Goal: Information Seeking & Learning: Learn about a topic

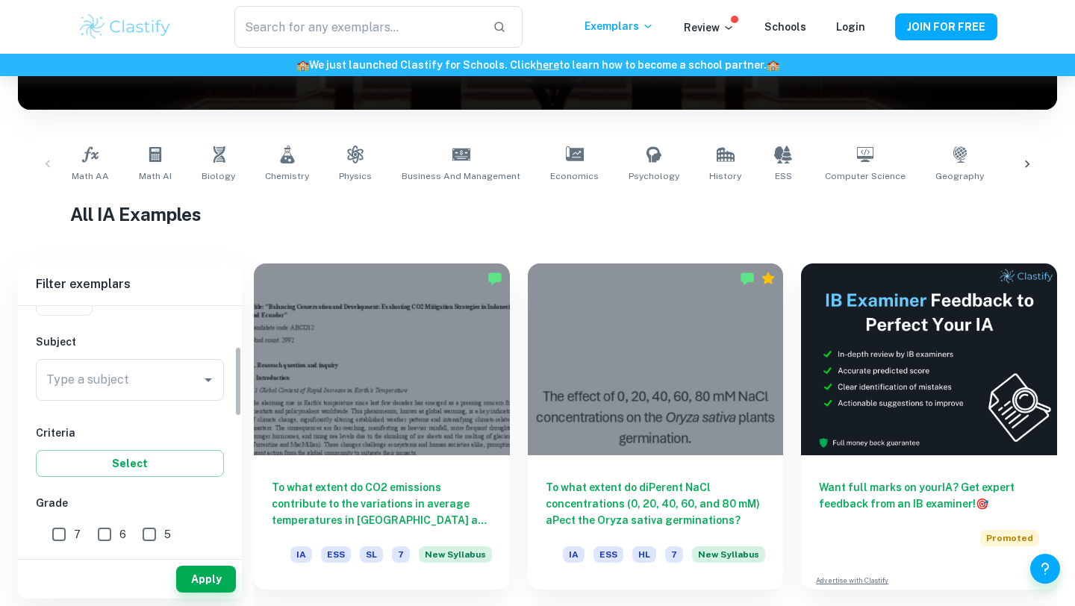
scroll to position [140, 0]
click at [122, 375] on input "Type a subject" at bounding box center [119, 384] width 152 height 28
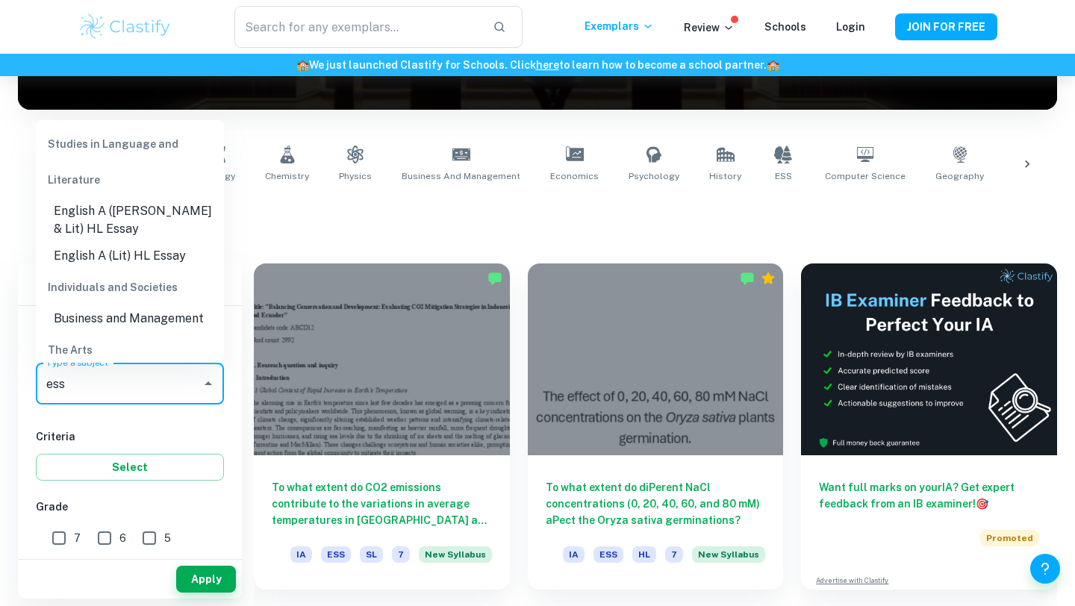
scroll to position [101, 0]
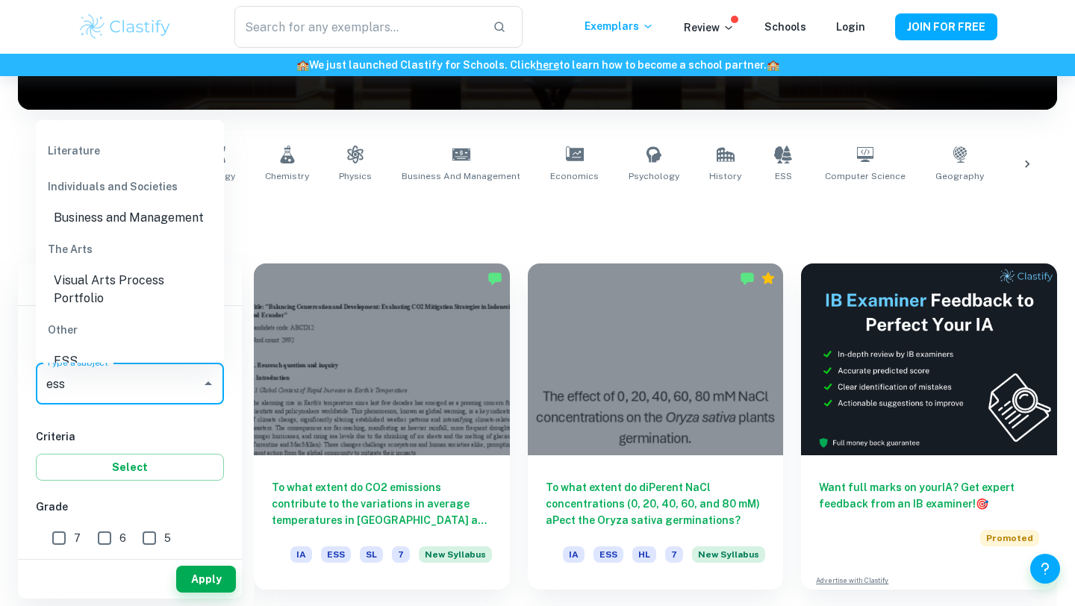
click at [97, 348] on li "ESS" at bounding box center [130, 361] width 188 height 27
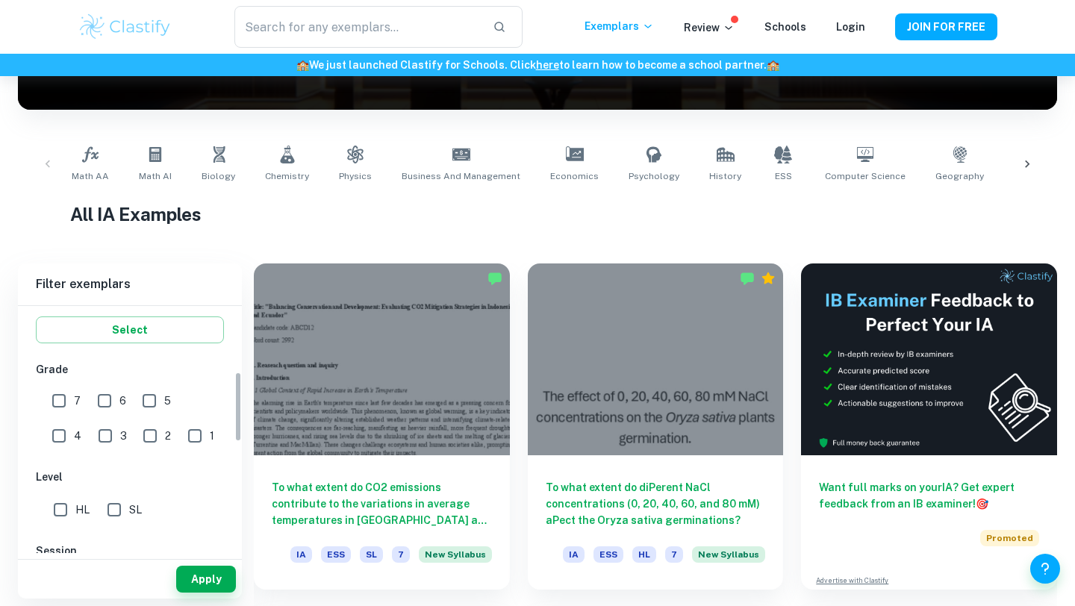
scroll to position [311, 0]
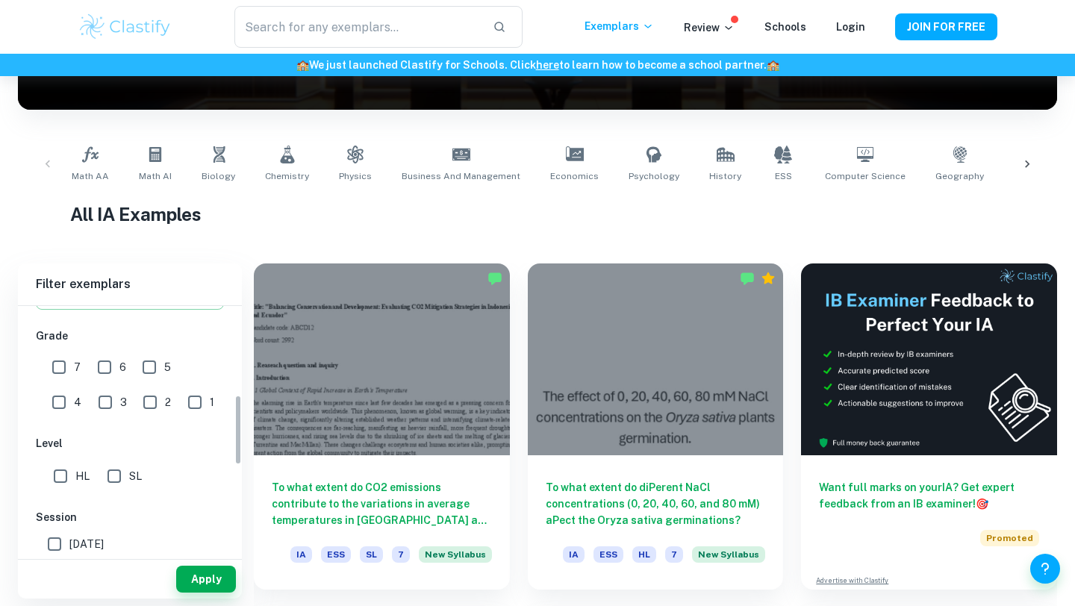
type input "ESS"
click at [63, 372] on input "7" at bounding box center [59, 367] width 30 height 30
checkbox input "true"
click at [77, 479] on span "HL" at bounding box center [82, 476] width 14 height 16
click at [75, 479] on input "HL" at bounding box center [61, 476] width 30 height 30
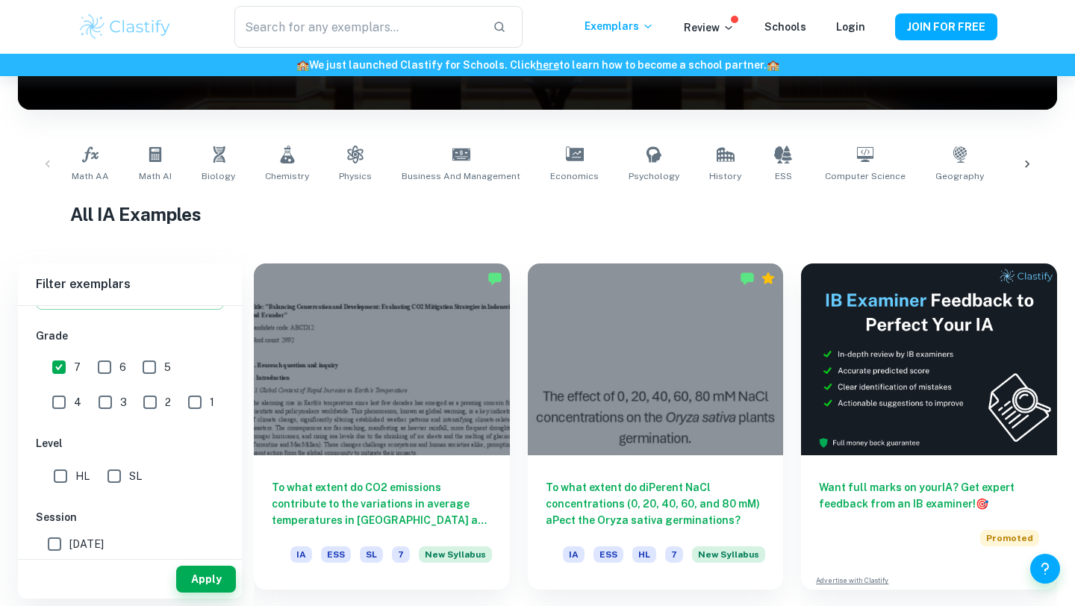
checkbox input "true"
click at [205, 576] on button "Apply" at bounding box center [206, 579] width 60 height 27
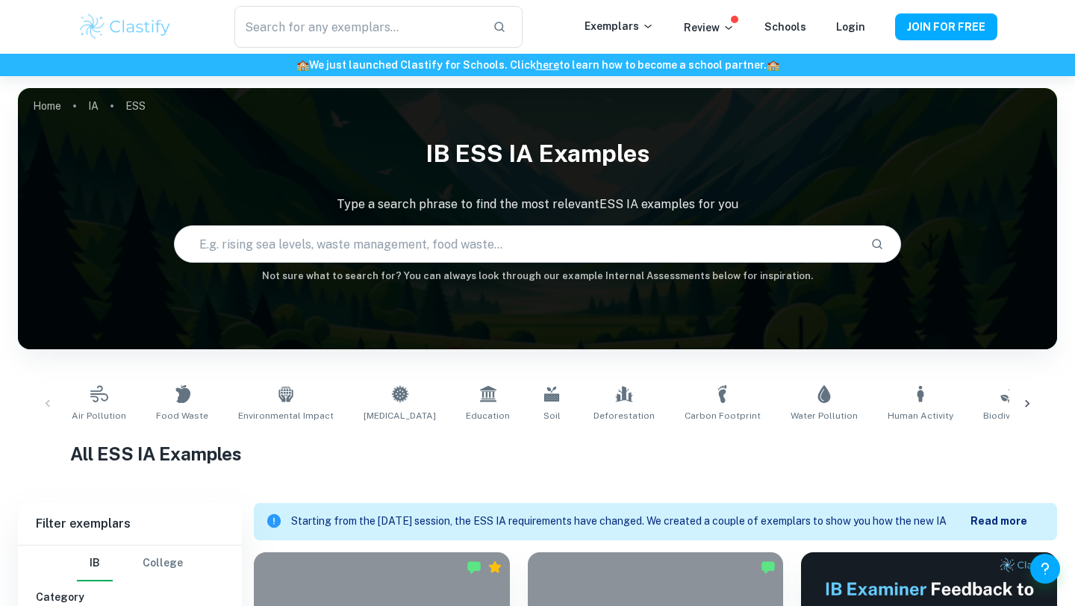
scroll to position [272, 0]
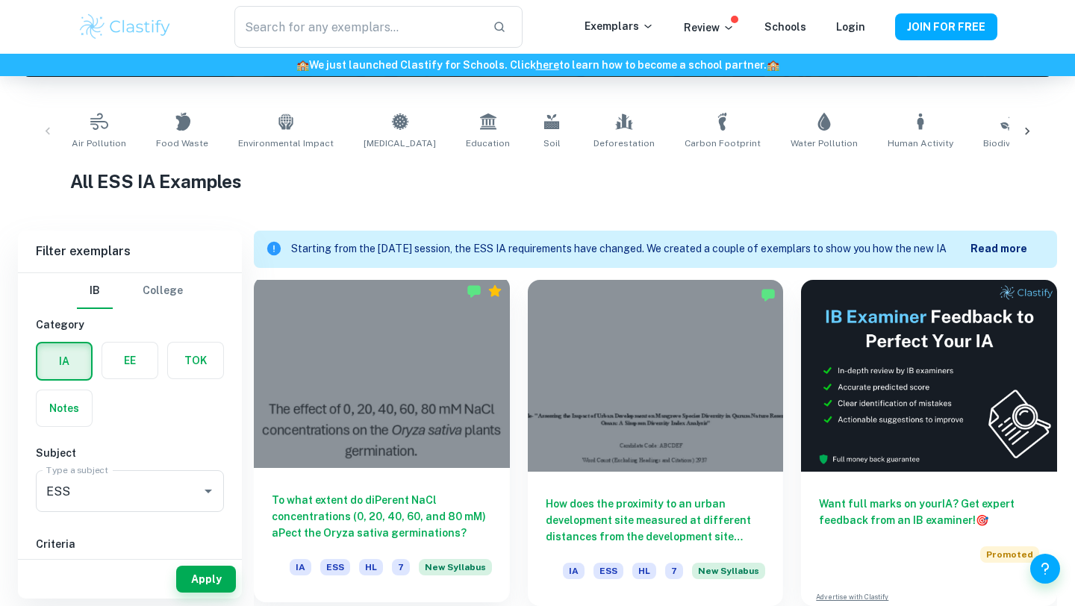
click at [372, 446] on div at bounding box center [382, 372] width 256 height 192
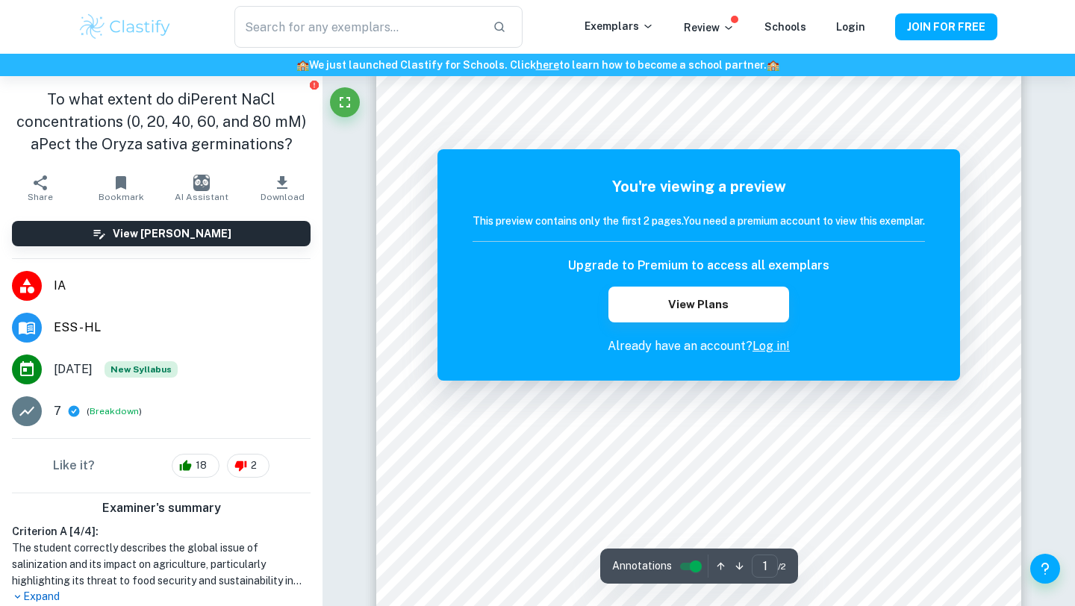
scroll to position [46, 0]
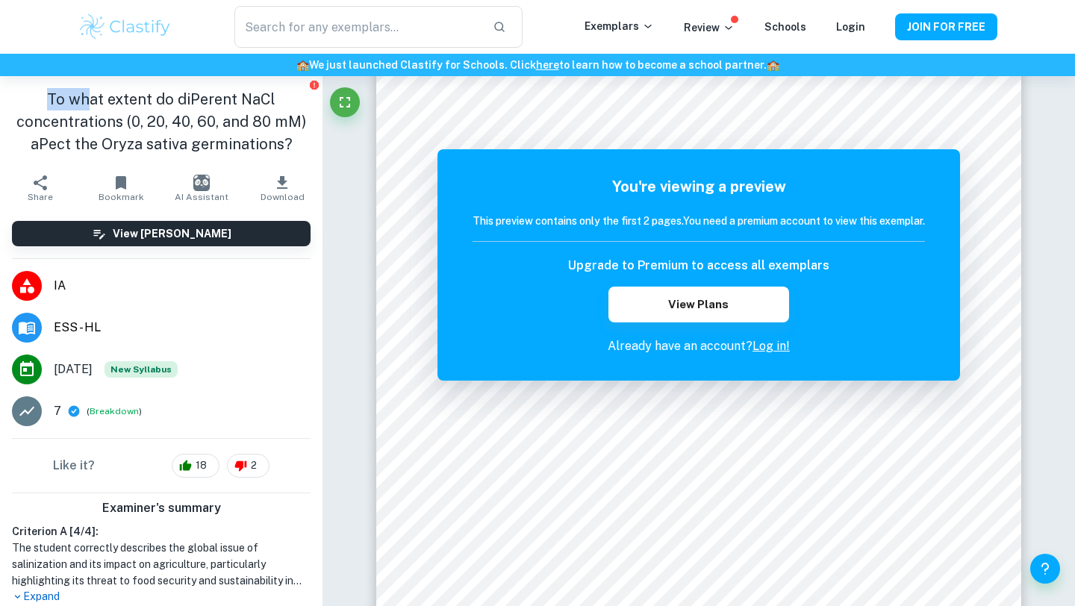
drag, startPoint x: 40, startPoint y: 99, endPoint x: 85, endPoint y: 100, distance: 45.6
click at [85, 100] on h1 "To what extent do diPerent NaCl concentrations (0, 20, 40, 60, and 80 mM) aPect…" at bounding box center [161, 121] width 299 height 67
